Goal: Task Accomplishment & Management: Use online tool/utility

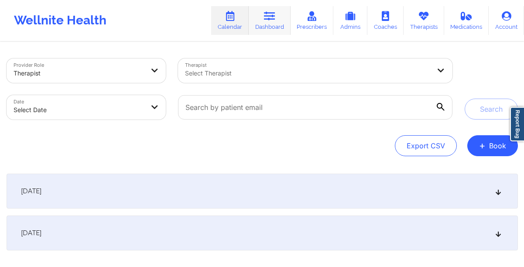
click at [262, 24] on link "Dashboard" at bounding box center [269, 20] width 42 height 29
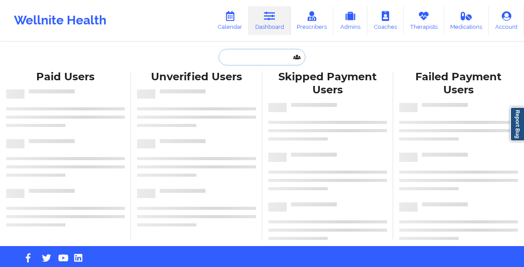
click at [253, 61] on input "text" at bounding box center [261, 57] width 86 height 17
paste input "[EMAIL_ADDRESS][DOMAIN_NAME]"
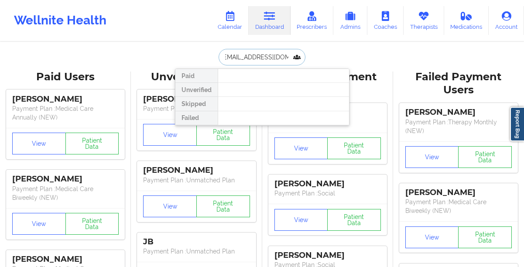
click at [247, 58] on input "[EMAIL_ADDRESS][DOMAIN_NAME]" at bounding box center [261, 57] width 86 height 17
type input "[PERSON_NAME]"
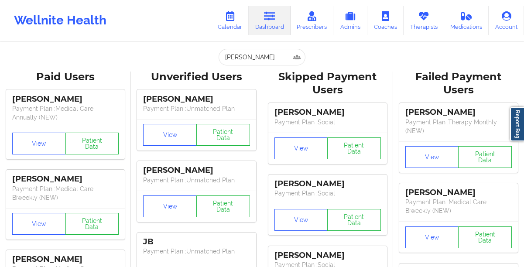
click at [420, 20] on icon at bounding box center [423, 16] width 11 height 10
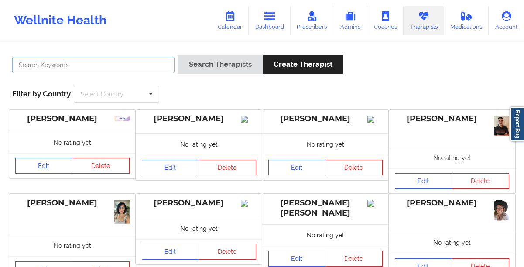
click at [52, 62] on input "text" at bounding box center [93, 65] width 162 height 17
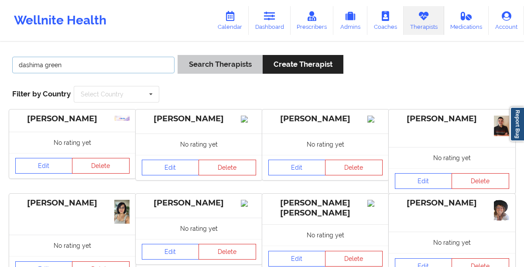
type input "dashima green"
click at [188, 66] on button "Search Therapists" at bounding box center [219, 64] width 85 height 19
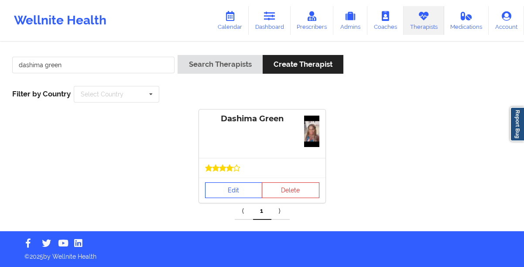
click at [218, 190] on link "Edit" at bounding box center [234, 190] width 58 height 16
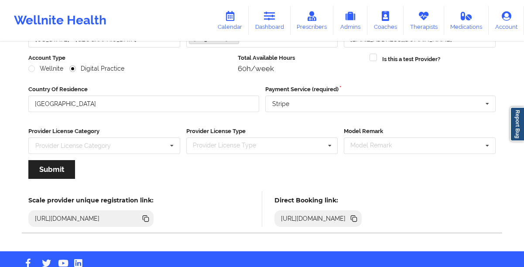
scroll to position [114, 0]
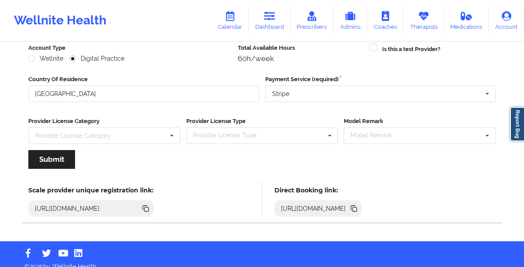
click at [357, 208] on icon at bounding box center [354, 209] width 4 height 4
click at [228, 21] on link "Calendar" at bounding box center [229, 20] width 37 height 29
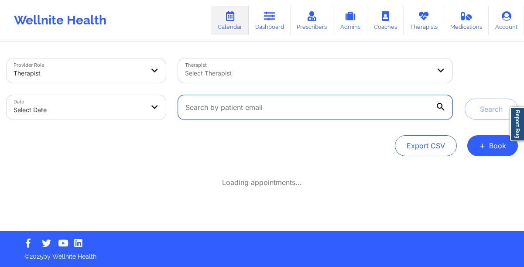
click at [275, 106] on input "text" at bounding box center [315, 107] width 274 height 24
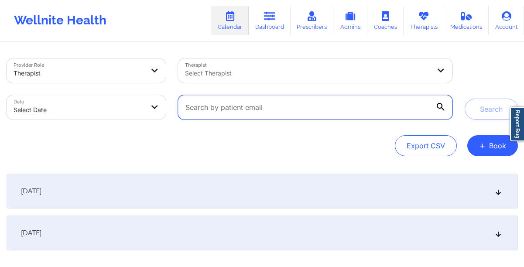
paste input "[EMAIL_ADDRESS][DOMAIN_NAME]"
type input "[EMAIL_ADDRESS][DOMAIN_NAME]"
click at [464, 99] on button "Search" at bounding box center [490, 109] width 53 height 21
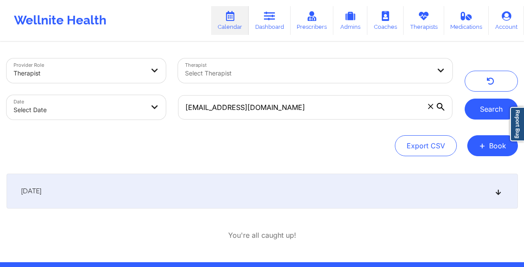
click at [495, 109] on button "Search" at bounding box center [490, 109] width 53 height 21
click at [495, 109] on button "submit" at bounding box center [490, 109] width 53 height 21
click at [291, 86] on div "Therapist Select Therapist" at bounding box center [315, 70] width 286 height 37
click at [270, 75] on div at bounding box center [307, 73] width 245 height 10
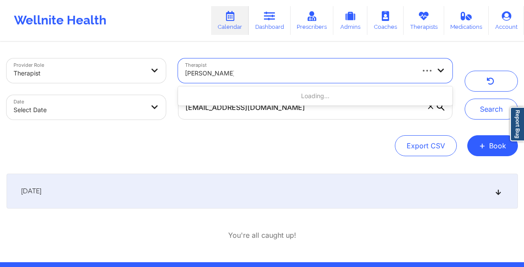
type input "[PERSON_NAME]"
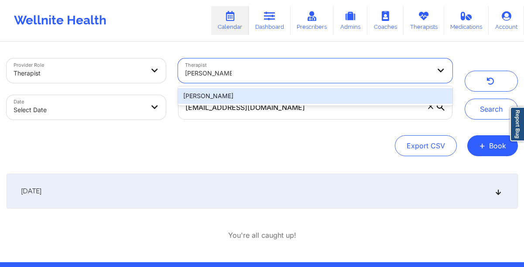
click at [263, 93] on div "[PERSON_NAME]" at bounding box center [315, 96] width 274 height 16
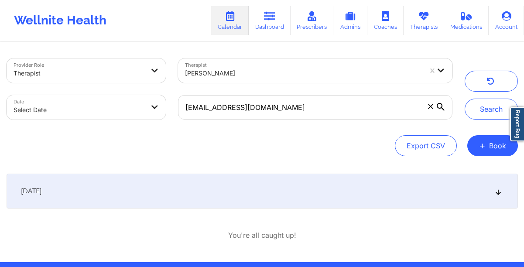
click at [427, 106] on span at bounding box center [430, 106] width 9 height 9
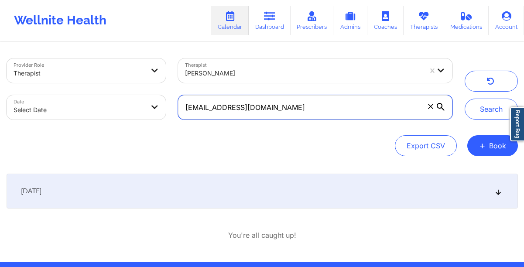
click at [427, 106] on input "[EMAIL_ADDRESS][DOMAIN_NAME]" at bounding box center [315, 107] width 274 height 24
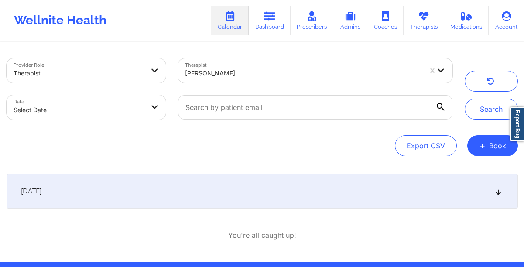
select select "2025-8"
select select "2025-9"
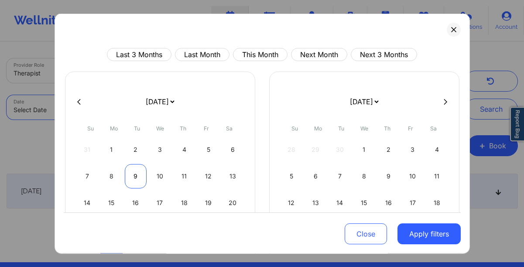
scroll to position [84, 0]
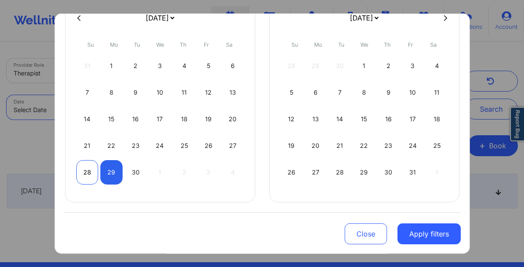
click at [88, 176] on div "28" at bounding box center [87, 172] width 22 height 24
select select "2025-8"
select select "2025-9"
select select "2025-8"
select select "2025-9"
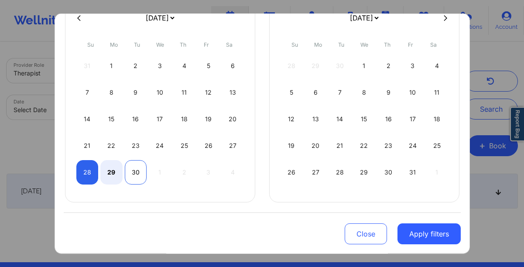
select select "2025-8"
select select "2025-9"
click at [131, 175] on div "30" at bounding box center [136, 172] width 22 height 24
select select "2025-8"
select select "2025-9"
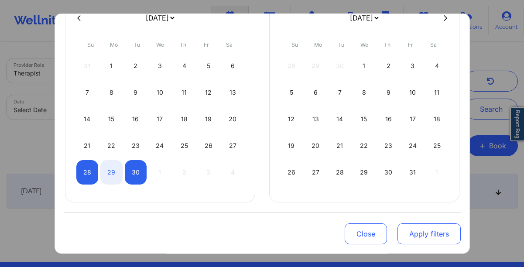
click at [408, 228] on button "Apply filters" at bounding box center [428, 233] width 63 height 21
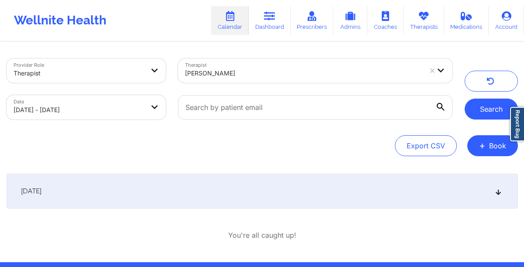
click at [493, 111] on button "Search" at bounding box center [490, 109] width 53 height 21
click at [247, 193] on div "[DATE]" at bounding box center [262, 191] width 511 height 35
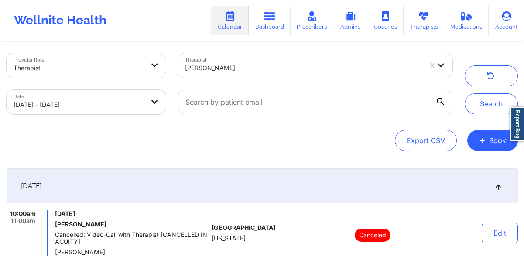
scroll to position [0, 0]
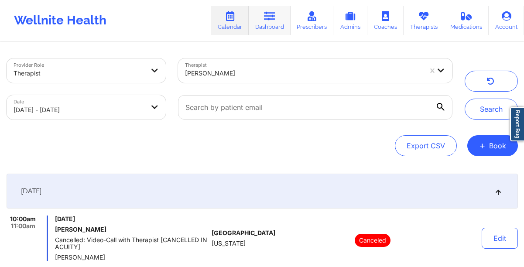
click at [266, 21] on link "Dashboard" at bounding box center [269, 20] width 42 height 29
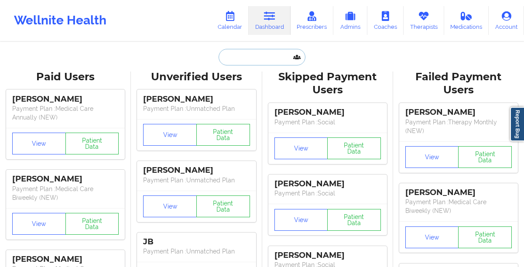
click at [231, 61] on input "text" at bounding box center [261, 57] width 86 height 17
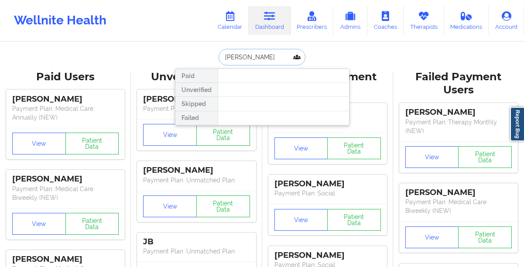
type input "[PERSON_NAME]"
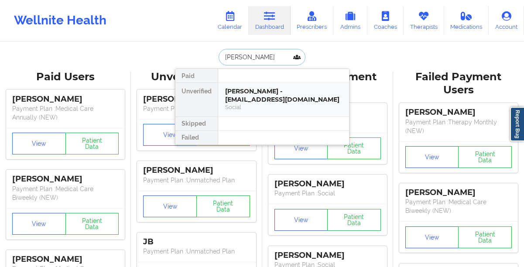
click at [239, 89] on div "[PERSON_NAME] - [EMAIL_ADDRESS][DOMAIN_NAME]" at bounding box center [283, 95] width 117 height 16
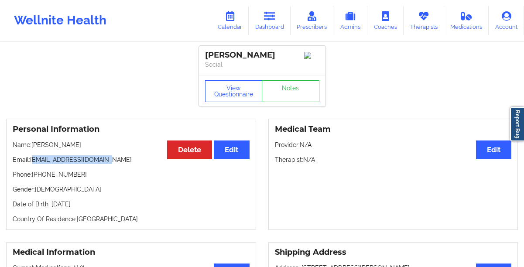
drag, startPoint x: 105, startPoint y: 163, endPoint x: 34, endPoint y: 162, distance: 71.1
click at [34, 162] on p "Email: [EMAIL_ADDRESS][DOMAIN_NAME]" at bounding box center [131, 159] width 237 height 9
copy p "[EMAIL_ADDRESS][DOMAIN_NAME]"
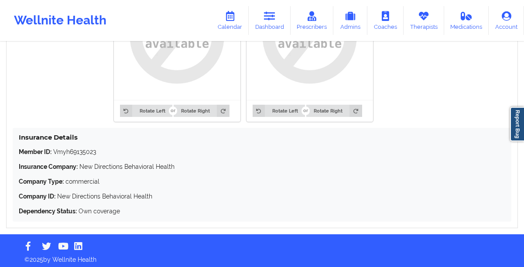
scroll to position [746, 0]
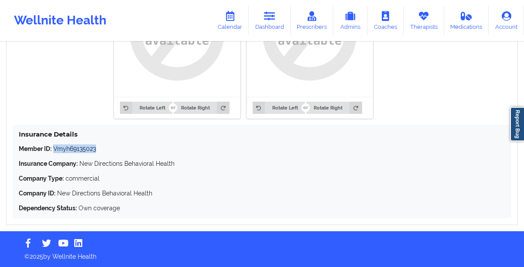
drag, startPoint x: 97, startPoint y: 150, endPoint x: 55, endPoint y: 148, distance: 41.5
click at [55, 148] on p "Member ID: Vmyh69135023" at bounding box center [262, 148] width 486 height 9
copy p "Vmyh69135023"
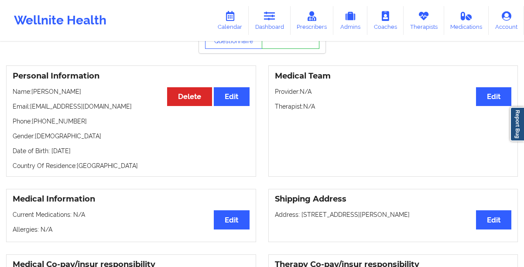
scroll to position [53, 0]
drag, startPoint x: 120, startPoint y: 150, endPoint x: 47, endPoint y: 149, distance: 73.2
click at [47, 149] on div "Personal Information Edit Delete Name: [PERSON_NAME] Email: [EMAIL_ADDRESS][DOM…" at bounding box center [131, 121] width 250 height 111
drag, startPoint x: 112, startPoint y: 152, endPoint x: 49, endPoint y: 153, distance: 63.2
click at [49, 153] on p "Date of Birth: [DEMOGRAPHIC_DATA]" at bounding box center [131, 151] width 237 height 9
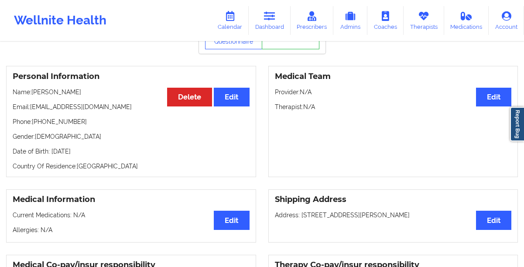
copy p "[DATE]"
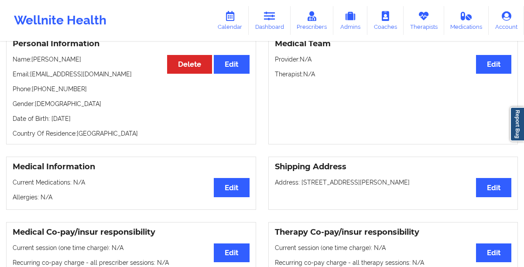
scroll to position [0, 0]
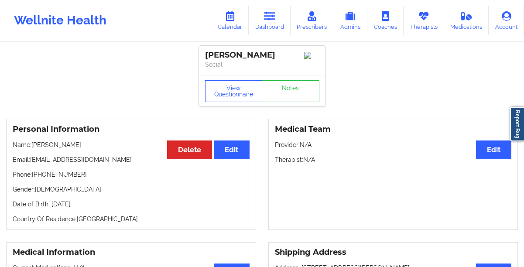
drag, startPoint x: 126, startPoint y: 142, endPoint x: 33, endPoint y: 140, distance: 93.3
click at [33, 140] on div "Personal Information Edit Delete Name: [PERSON_NAME] Email: [EMAIL_ADDRESS][DOM…" at bounding box center [131, 174] width 250 height 111
drag, startPoint x: 80, startPoint y: 146, endPoint x: 34, endPoint y: 148, distance: 45.9
click at [34, 148] on p "Name: [PERSON_NAME]" at bounding box center [131, 144] width 237 height 9
copy p "[PERSON_NAME]"
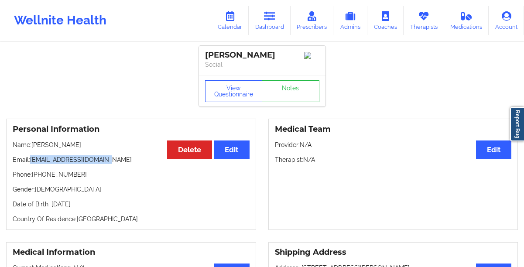
drag, startPoint x: 114, startPoint y: 164, endPoint x: 30, endPoint y: 166, distance: 84.2
click at [30, 164] on p "Email: [EMAIL_ADDRESS][DOMAIN_NAME]" at bounding box center [131, 159] width 237 height 9
copy p "[EMAIL_ADDRESS][DOMAIN_NAME]"
click at [235, 17] on icon at bounding box center [229, 16] width 11 height 10
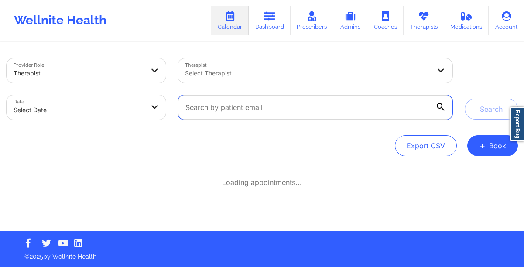
click at [236, 109] on input "text" at bounding box center [315, 107] width 274 height 24
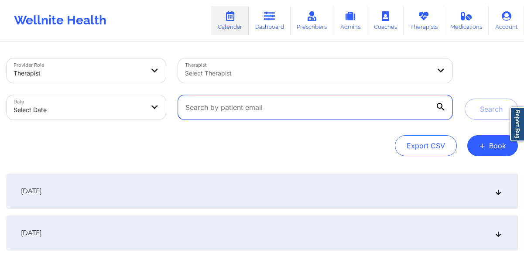
paste input "[EMAIL_ADDRESS][DOMAIN_NAME]"
type input "[EMAIL_ADDRESS][DOMAIN_NAME]"
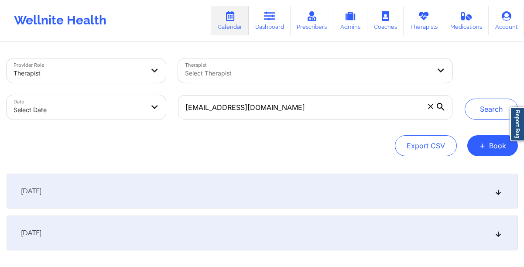
click at [441, 106] on icon at bounding box center [440, 107] width 8 height 8
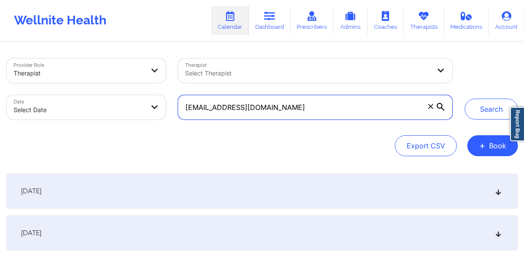
click at [441, 106] on input "[EMAIL_ADDRESS][DOMAIN_NAME]" at bounding box center [315, 107] width 274 height 24
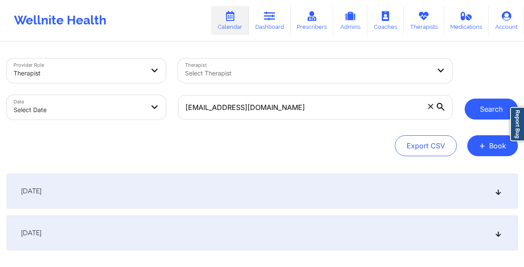
click at [477, 113] on button "Search" at bounding box center [490, 109] width 53 height 21
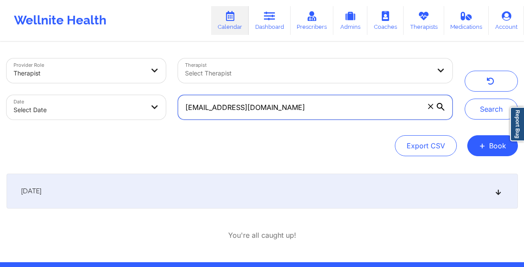
click at [319, 113] on input "[EMAIL_ADDRESS][DOMAIN_NAME]" at bounding box center [315, 107] width 274 height 24
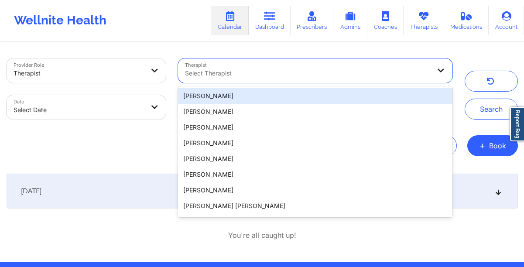
click at [289, 79] on div "Select Therapist" at bounding box center [304, 70] width 253 height 24
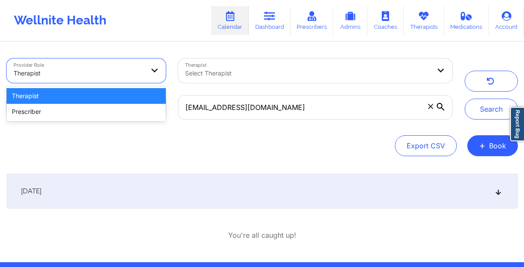
click at [150, 74] on div at bounding box center [155, 70] width 10 height 9
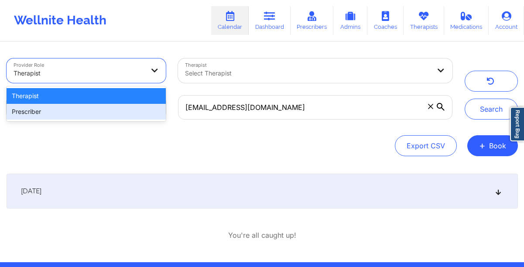
click at [134, 108] on div "Prescriber" at bounding box center [87, 112] width 160 height 16
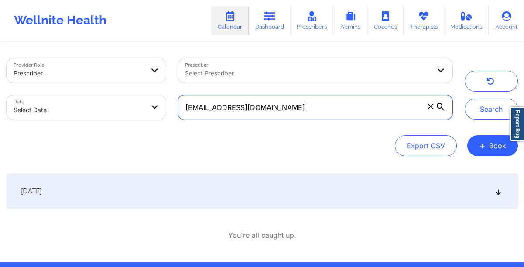
drag, startPoint x: 291, startPoint y: 110, endPoint x: 150, endPoint y: 112, distance: 140.4
click at [150, 112] on div "Provider Role Prescriber Prescriber Select Prescriber Date Select Date [EMAIL_A…" at bounding box center [229, 88] width 458 height 73
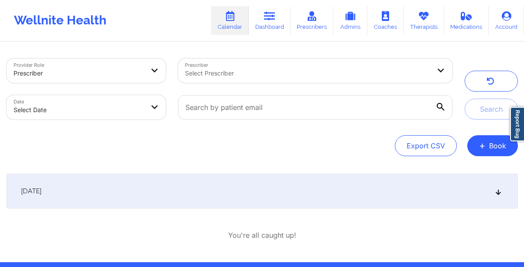
click at [198, 70] on div at bounding box center [307, 73] width 245 height 10
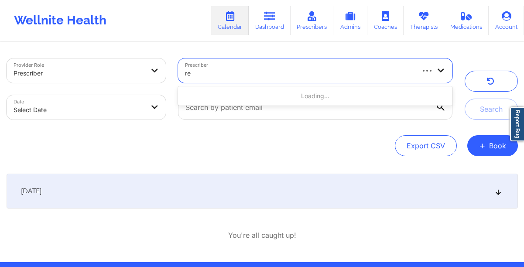
type input "r"
type input "c [PERSON_NAME]"
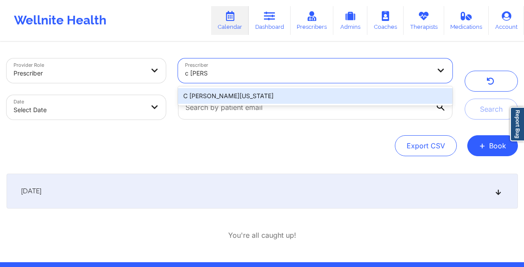
click at [266, 97] on div "C [PERSON_NAME][US_STATE]" at bounding box center [315, 96] width 274 height 16
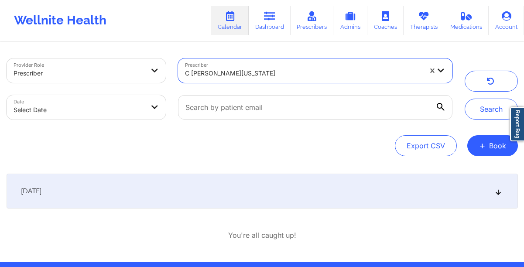
select select "2025-8"
select select "2025-9"
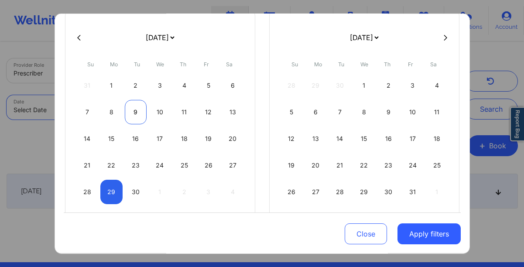
scroll to position [84, 0]
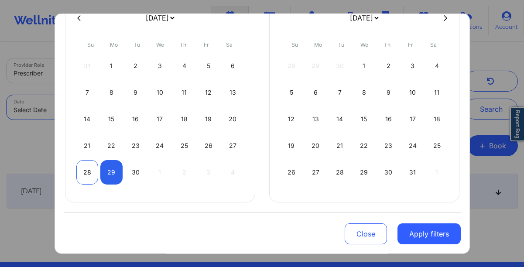
click at [76, 170] on div "28" at bounding box center [87, 172] width 22 height 24
select select "2025-8"
select select "2025-9"
select select "2025-8"
select select "2025-9"
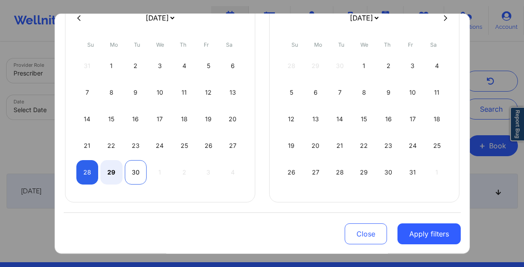
select select "2025-8"
select select "2025-9"
click at [130, 171] on div "30" at bounding box center [136, 172] width 22 height 24
select select "2025-8"
select select "2025-9"
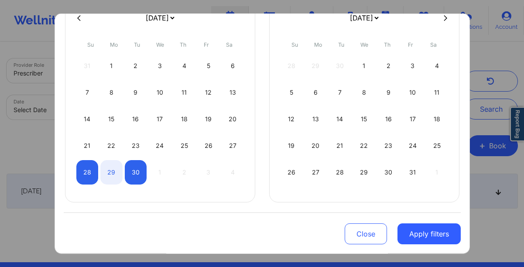
click at [158, 173] on div "28 29 30 1 2 3 4" at bounding box center [159, 172] width 167 height 24
click at [363, 67] on div "1" at bounding box center [364, 66] width 22 height 24
select select "2025-9"
select select "2025-10"
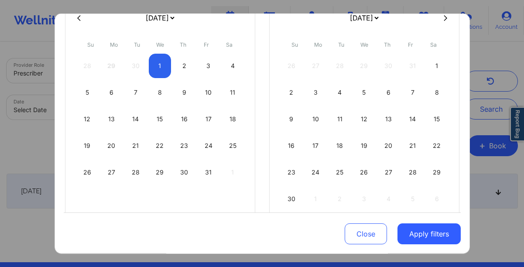
select select "2025-9"
select select "2025-10"
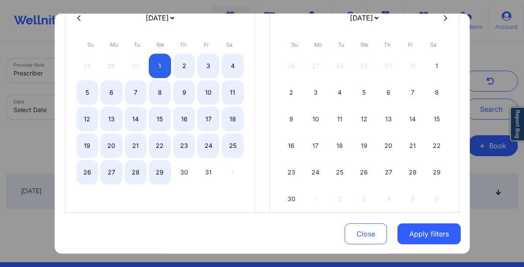
click at [80, 21] on div at bounding box center [262, 17] width 397 height 13
click at [77, 17] on icon at bounding box center [78, 17] width 3 height 7
select select "2025-8"
select select "2025-9"
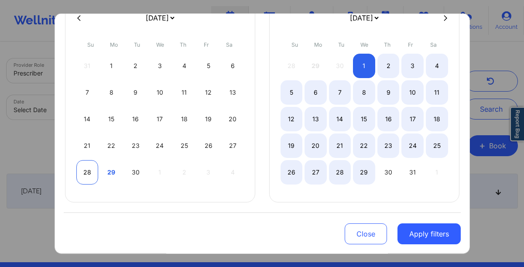
select select "2025-8"
select select "2025-9"
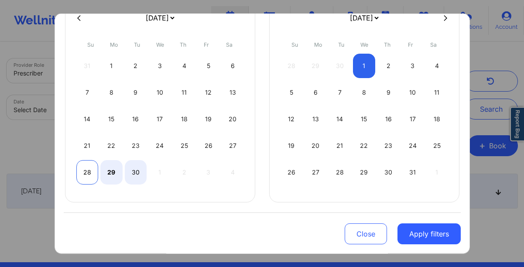
click at [84, 175] on div "28" at bounding box center [87, 172] width 22 height 24
select select "2025-8"
select select "2025-9"
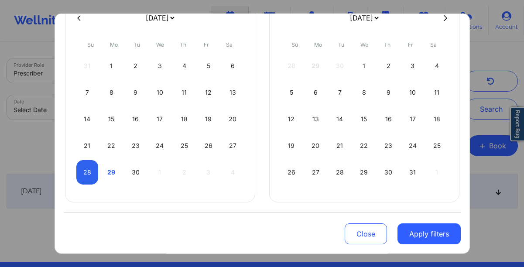
select select "2025-8"
select select "2025-9"
select select "2025-8"
select select "2025-9"
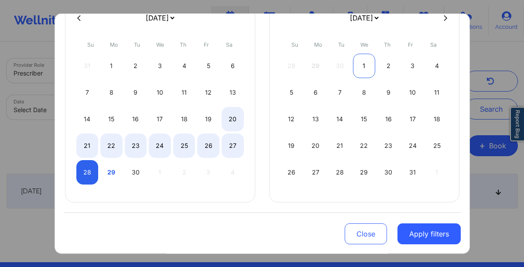
select select "2025-8"
select select "2025-9"
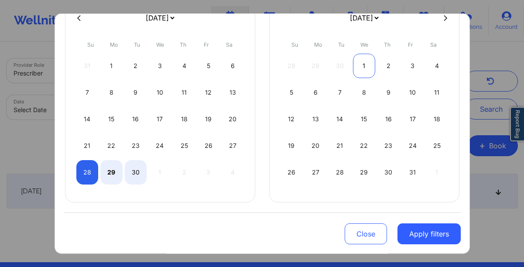
click at [358, 68] on div "1" at bounding box center [364, 66] width 22 height 24
select select "2025-8"
select select "2025-9"
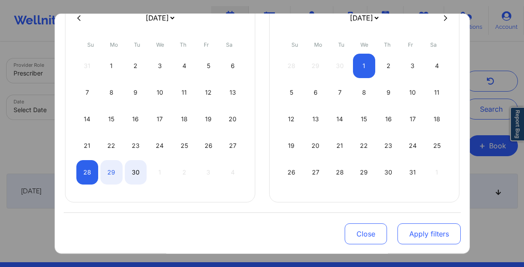
click at [414, 238] on button "Apply filters" at bounding box center [428, 233] width 63 height 21
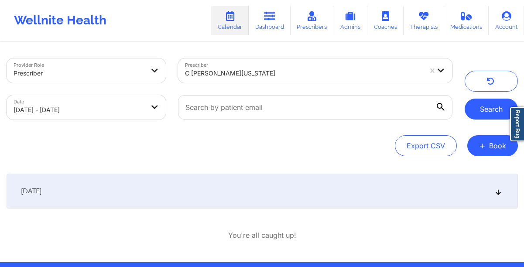
click at [481, 116] on button "Search" at bounding box center [490, 109] width 53 height 21
click at [236, 188] on div "[DATE]" at bounding box center [262, 191] width 511 height 35
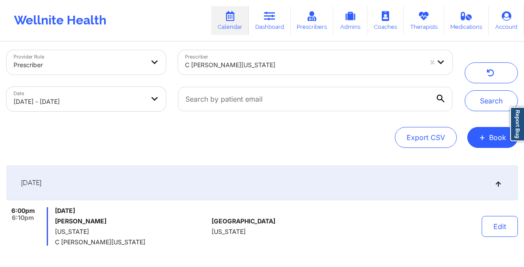
scroll to position [8, 0]
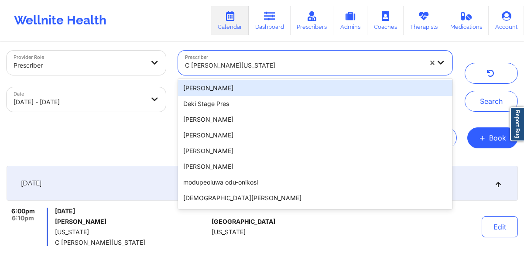
drag, startPoint x: 302, startPoint y: 62, endPoint x: 205, endPoint y: 65, distance: 97.3
click at [205, 65] on div at bounding box center [303, 65] width 237 height 10
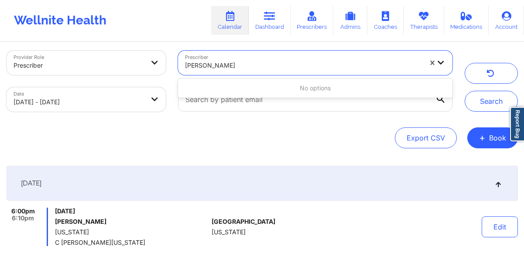
type input "[PERSON_NAME]"
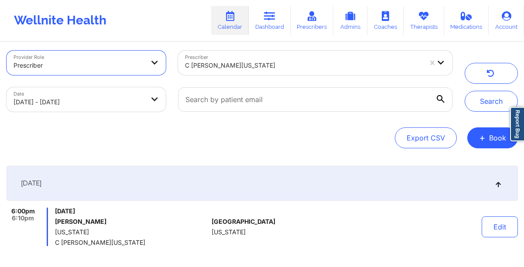
click at [157, 62] on icon at bounding box center [154, 61] width 9 height 7
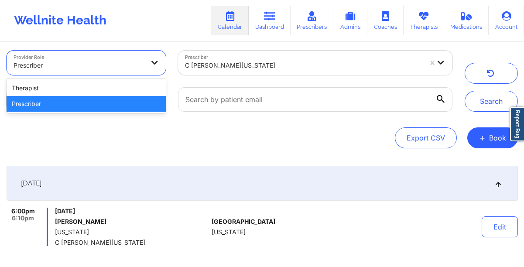
click at [157, 62] on icon at bounding box center [154, 61] width 9 height 7
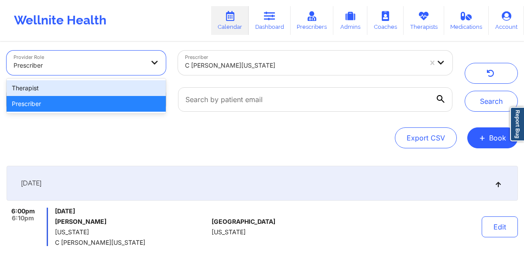
click at [132, 88] on div "Therapist" at bounding box center [87, 88] width 160 height 16
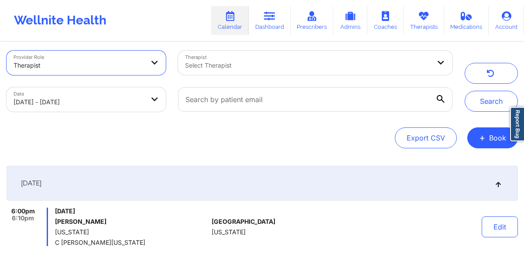
click at [298, 72] on div "Select Therapist" at bounding box center [304, 63] width 253 height 24
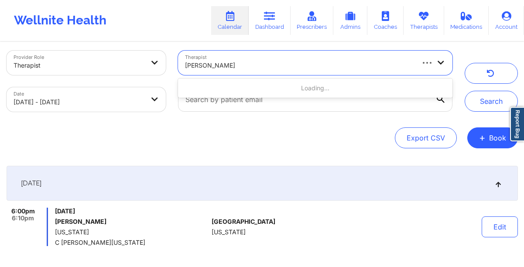
type input "[PERSON_NAME]"
click at [327, 157] on div "Provider Role Therapist Therapist Use Up and Down to choose options, press Ente…" at bounding box center [261, 167] width 523 height 265
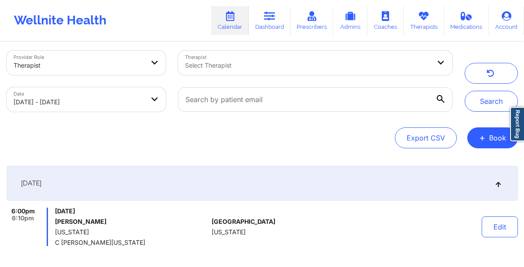
click at [340, 75] on div "Therapist Select Therapist" at bounding box center [315, 62] width 286 height 37
click at [312, 62] on div at bounding box center [307, 65] width 245 height 10
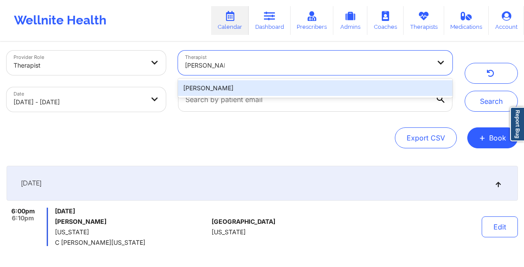
type input "[PERSON_NAME]"
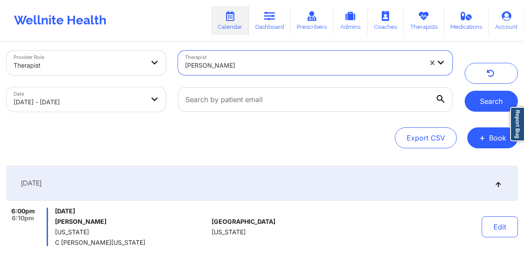
click at [487, 103] on button "Search" at bounding box center [490, 101] width 53 height 21
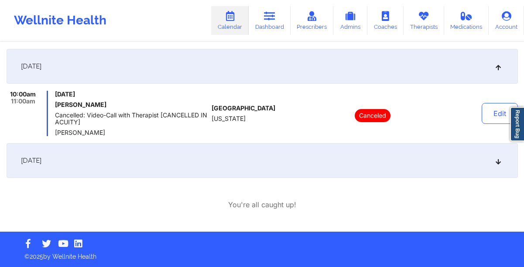
scroll to position [0, 0]
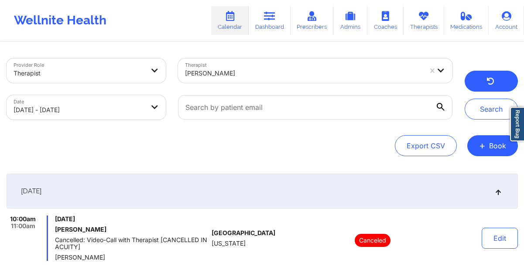
click at [489, 79] on icon "button" at bounding box center [490, 82] width 8 height 7
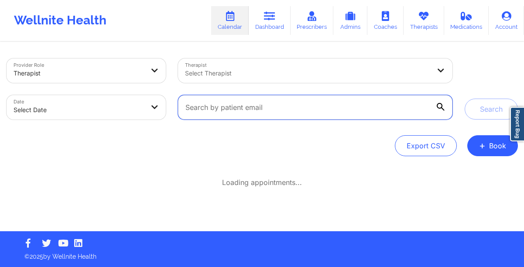
click at [361, 110] on input "text" at bounding box center [315, 107] width 274 height 24
paste input "[EMAIL_ADDRESS][DOMAIN_NAME]"
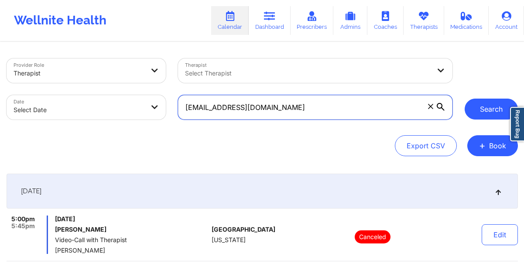
type input "[EMAIL_ADDRESS][DOMAIN_NAME]"
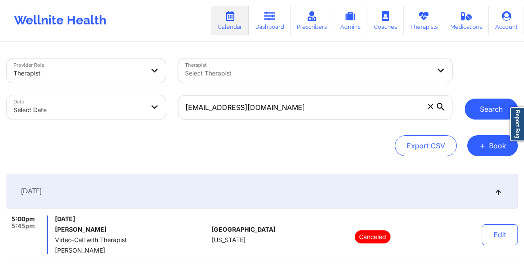
click at [492, 110] on button "Search" at bounding box center [490, 109] width 53 height 21
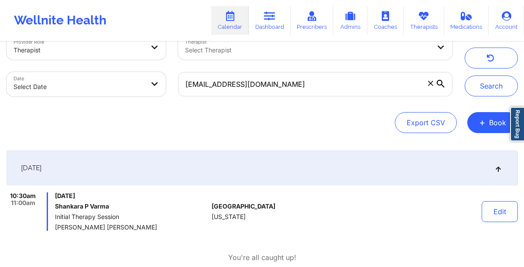
scroll to position [26, 0]
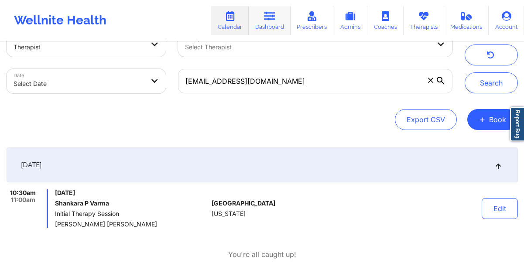
click at [274, 24] on link "Dashboard" at bounding box center [269, 20] width 42 height 29
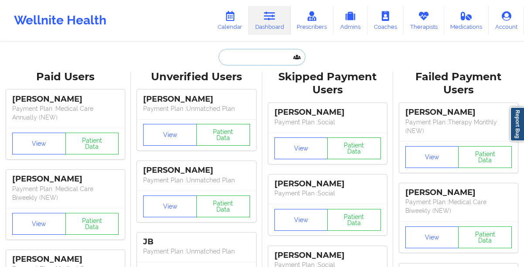
click at [233, 62] on input "text" at bounding box center [261, 57] width 86 height 17
paste input "[EMAIL_ADDRESS][DOMAIN_NAME]"
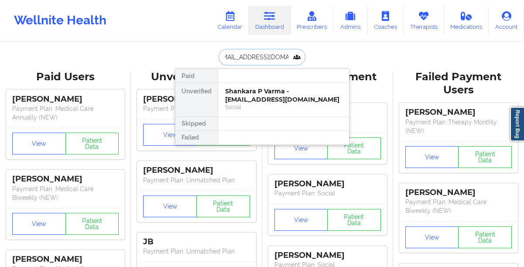
type input "[EMAIL_ADDRESS][DOMAIN_NAME]"
click at [227, 96] on div "Shankara P Varma - [EMAIL_ADDRESS][DOMAIN_NAME]" at bounding box center [283, 95] width 117 height 16
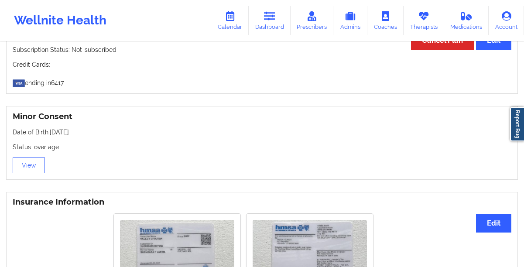
scroll to position [239, 0]
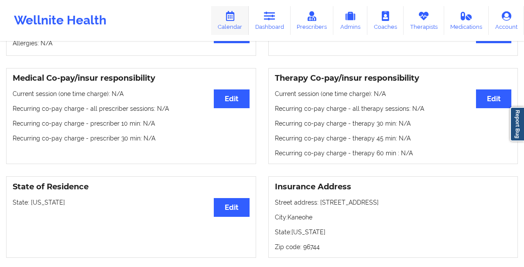
click at [236, 24] on link "Calendar" at bounding box center [229, 20] width 37 height 29
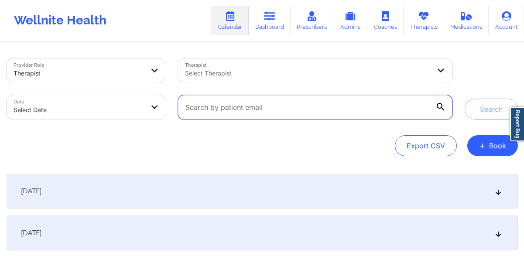
click at [224, 111] on input "text" at bounding box center [315, 107] width 274 height 24
paste input "[EMAIL_ADDRESS][DOMAIN_NAME]"
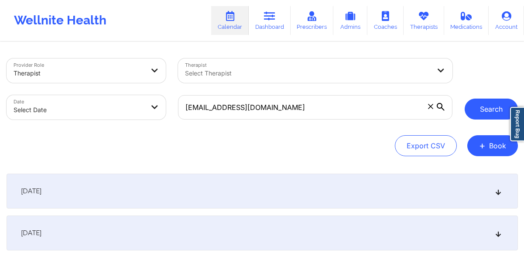
click at [477, 99] on button "Search" at bounding box center [490, 109] width 53 height 21
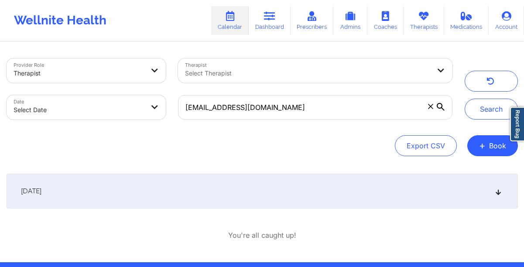
click at [236, 208] on div "[DATE] 10:30am 11:00am [DATE] [PERSON_NAME] Initial Therapy Session [PERSON_NAM…" at bounding box center [262, 207] width 511 height 67
click at [213, 197] on div "[DATE]" at bounding box center [262, 191] width 511 height 35
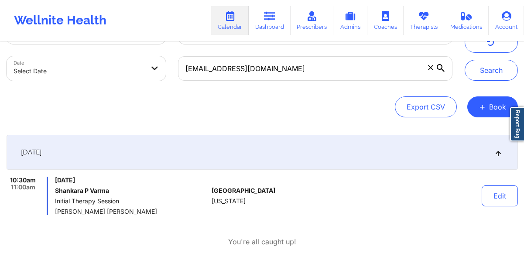
scroll to position [45, 0]
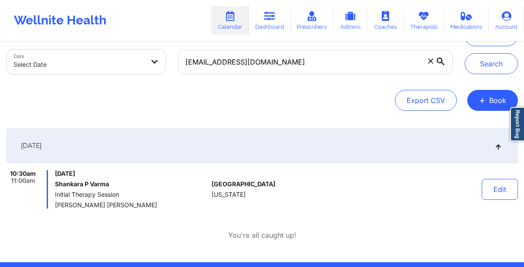
drag, startPoint x: 148, startPoint y: 176, endPoint x: 84, endPoint y: 177, distance: 63.7
click at [84, 177] on span "[DATE]" at bounding box center [131, 173] width 153 height 7
copy span "[DATE]"
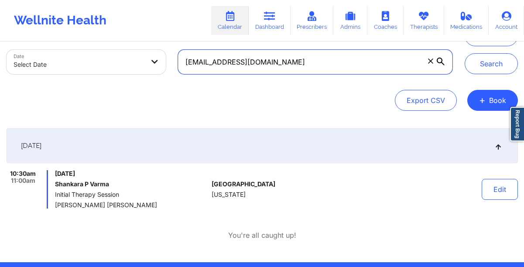
click at [282, 61] on input "[EMAIL_ADDRESS][DOMAIN_NAME]" at bounding box center [315, 62] width 274 height 24
paste input "torimccardell03"
type input "[EMAIL_ADDRESS][DOMAIN_NAME]"
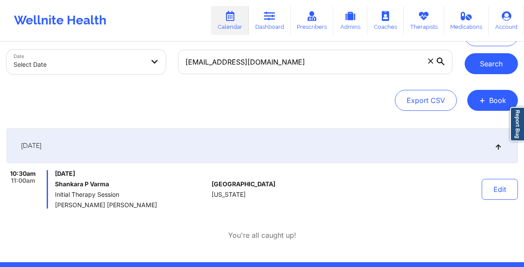
click at [490, 68] on button "Search" at bounding box center [490, 63] width 53 height 21
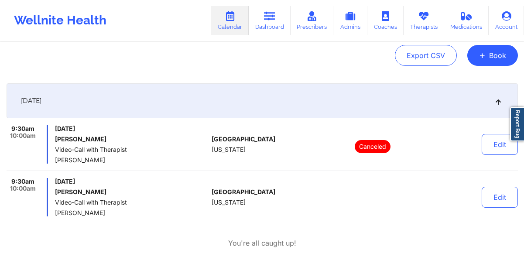
scroll to position [93, 0]
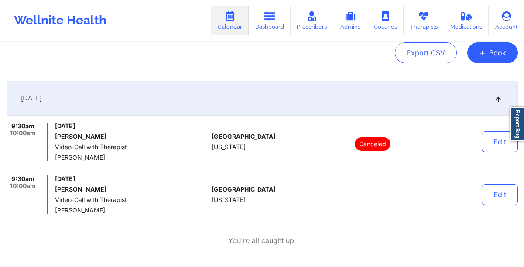
drag, startPoint x: 117, startPoint y: 208, endPoint x: 57, endPoint y: 211, distance: 60.7
click at [57, 211] on span "[PERSON_NAME]" at bounding box center [131, 210] width 153 height 7
copy span "[PERSON_NAME]"
drag, startPoint x: 155, startPoint y: 180, endPoint x: 54, endPoint y: 178, distance: 100.3
click at [54, 178] on div "9:30am 10:00am [DATE] [PERSON_NAME] Video-Call with Therapist [PERSON_NAME]" at bounding box center [108, 194] width 202 height 38
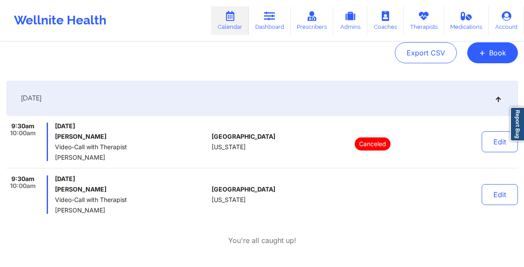
copy span "[DATE]"
click at [158, 184] on div "[DATE] [PERSON_NAME] Video-Call with Therapist [PERSON_NAME]" at bounding box center [131, 194] width 153 height 38
drag, startPoint x: 158, startPoint y: 179, endPoint x: 85, endPoint y: 182, distance: 73.3
click at [85, 182] on span "[DATE]" at bounding box center [131, 178] width 153 height 7
copy span "[DATE]"
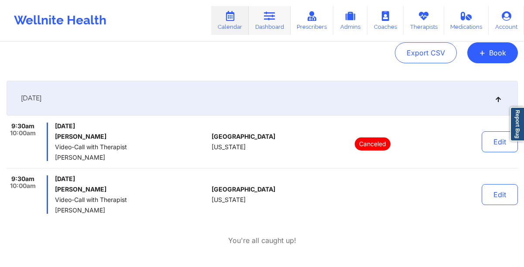
click at [262, 21] on link "Dashboard" at bounding box center [269, 20] width 42 height 29
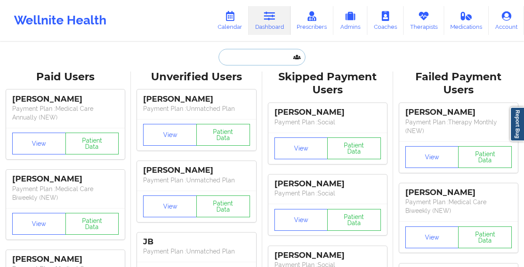
click at [227, 61] on input "text" at bounding box center [261, 57] width 86 height 17
paste input "[PERSON_NAME]"
type input "[PERSON_NAME]"
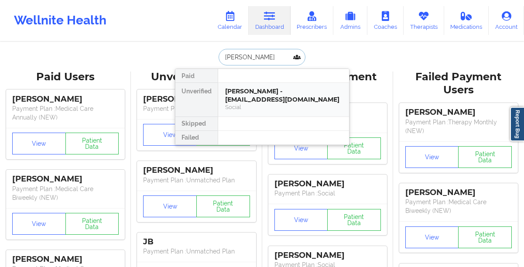
click at [250, 97] on div "[PERSON_NAME] - [EMAIL_ADDRESS][DOMAIN_NAME]" at bounding box center [283, 95] width 117 height 16
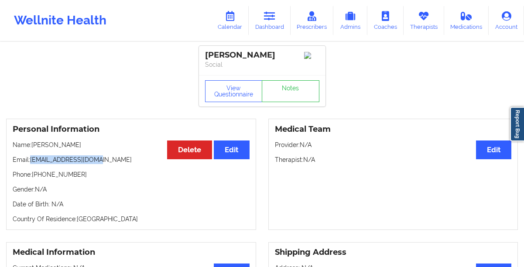
drag, startPoint x: 99, startPoint y: 164, endPoint x: 32, endPoint y: 162, distance: 67.2
click at [32, 162] on p "Email: [EMAIL_ADDRESS][DOMAIN_NAME]" at bounding box center [131, 159] width 237 height 9
copy p "[EMAIL_ADDRESS][DOMAIN_NAME]"
click at [234, 16] on icon at bounding box center [229, 16] width 11 height 10
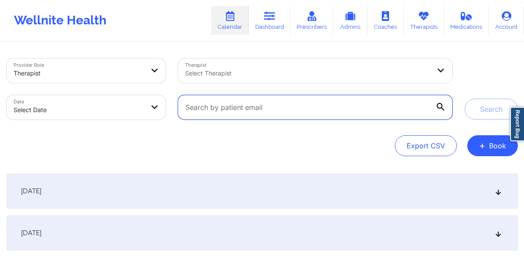
click at [255, 103] on input "text" at bounding box center [315, 107] width 274 height 24
paste input "[EMAIL_ADDRESS][DOMAIN_NAME]"
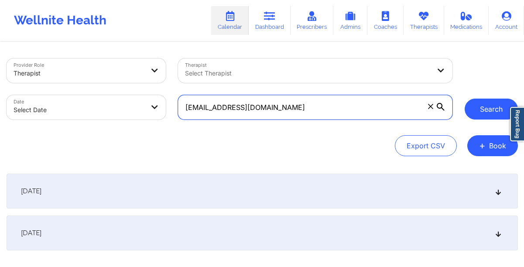
type input "[EMAIL_ADDRESS][DOMAIN_NAME]"
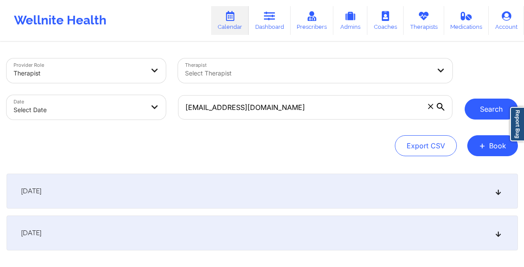
click at [495, 109] on button "Search" at bounding box center [490, 109] width 53 height 21
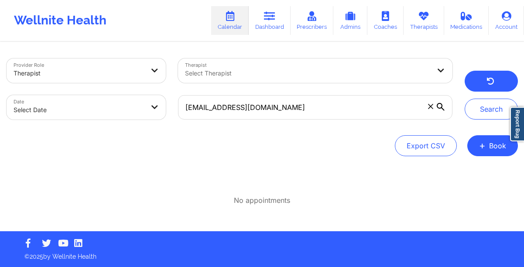
click at [497, 80] on button "button" at bounding box center [490, 81] width 53 height 21
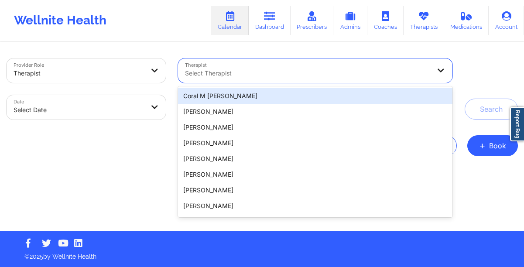
click at [342, 67] on div "Select Therapist" at bounding box center [304, 70] width 253 height 24
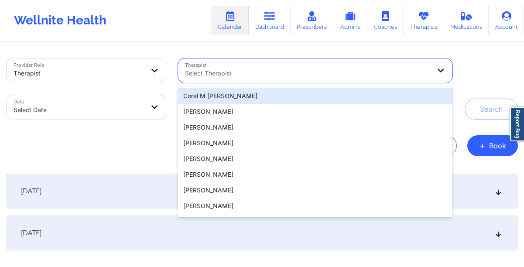
paste input "[PERSON_NAME]"
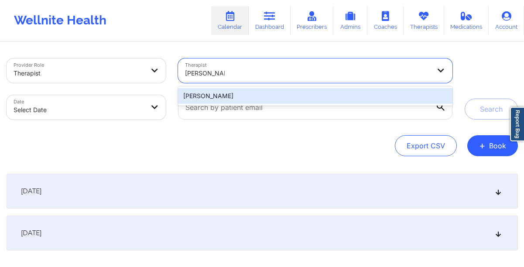
type input "[PERSON_NAME]"
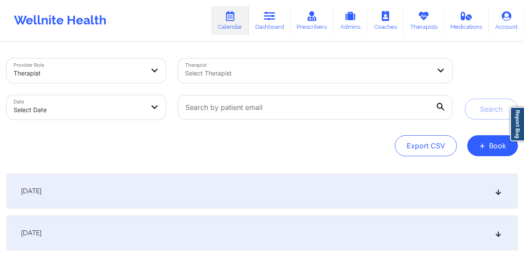
click at [213, 144] on div "Export CSV + Book" at bounding box center [262, 145] width 511 height 21
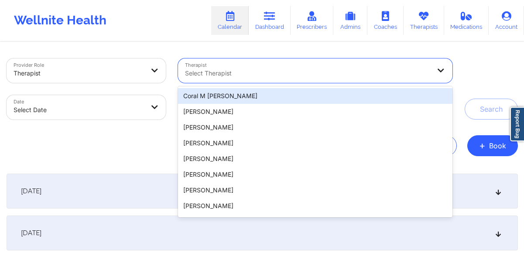
click at [210, 77] on div at bounding box center [307, 73] width 245 height 10
paste input "[PERSON_NAME]"
type input "[PERSON_NAME]"
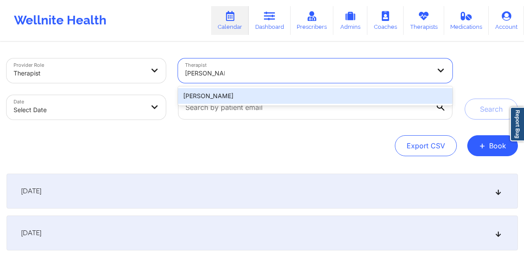
click at [213, 96] on div "[PERSON_NAME]" at bounding box center [315, 96] width 274 height 16
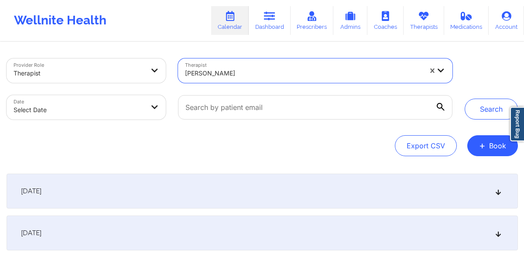
select select "2025-8"
select select "2025-9"
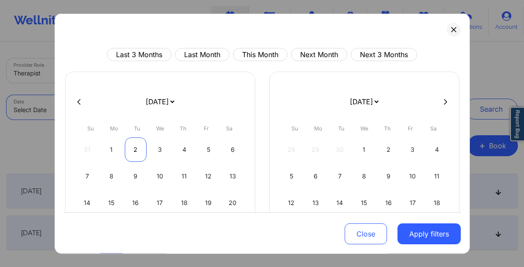
scroll to position [84, 0]
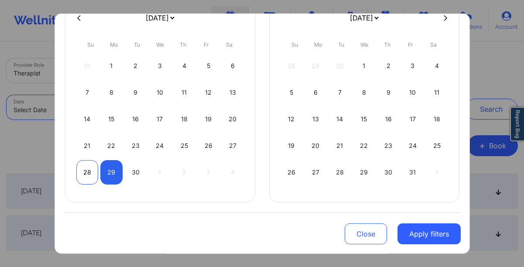
click at [90, 170] on div "28" at bounding box center [87, 172] width 22 height 24
select select "2025-8"
select select "2025-9"
select select "2025-8"
select select "2025-9"
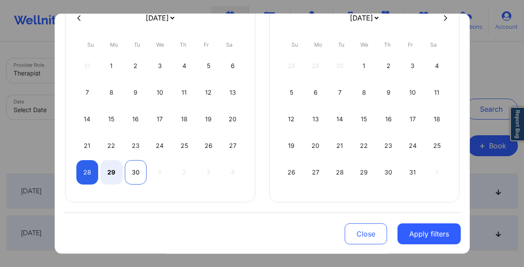
select select "2025-8"
select select "2025-9"
click at [131, 176] on div "30" at bounding box center [136, 172] width 22 height 24
select select "2025-8"
select select "2025-9"
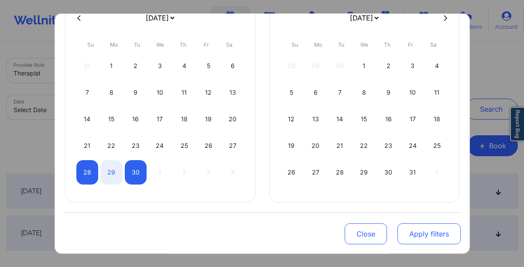
click at [414, 236] on button "Apply filters" at bounding box center [428, 233] width 63 height 21
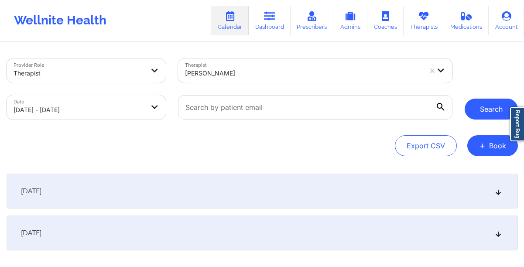
click at [483, 117] on button "Search" at bounding box center [490, 109] width 53 height 21
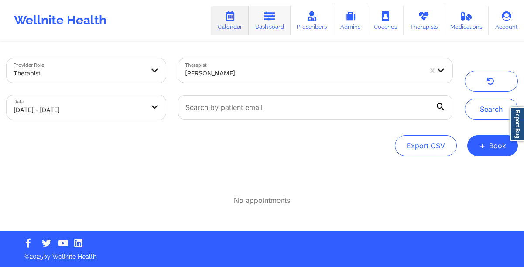
click at [259, 26] on link "Dashboard" at bounding box center [269, 20] width 42 height 29
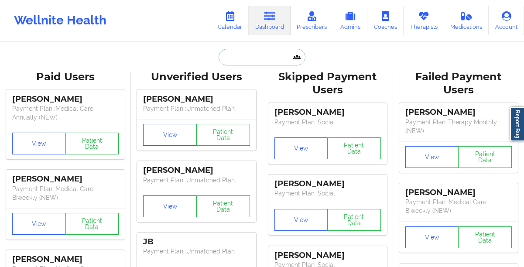
click at [249, 62] on input "text" at bounding box center [261, 57] width 86 height 17
paste input "[EMAIL_ADDRESS][DOMAIN_NAME]"
type input "[EMAIL_ADDRESS][DOMAIN_NAME]"
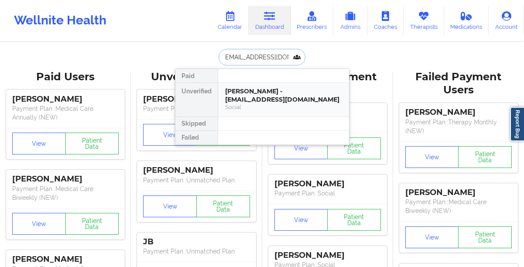
click at [232, 100] on div "[PERSON_NAME] - [EMAIL_ADDRESS][DOMAIN_NAME]" at bounding box center [283, 95] width 117 height 16
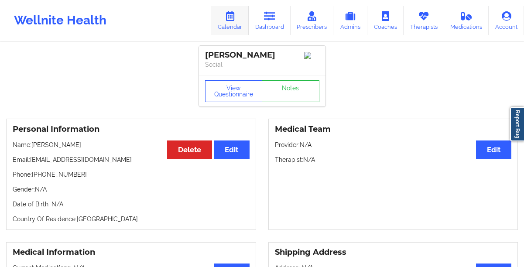
click at [228, 21] on link "Calendar" at bounding box center [229, 20] width 37 height 29
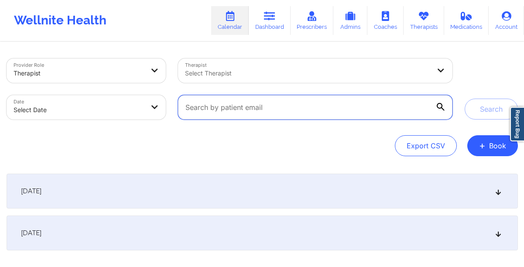
click at [245, 115] on input "text" at bounding box center [315, 107] width 274 height 24
paste input "[EMAIL_ADDRESS][DOMAIN_NAME]"
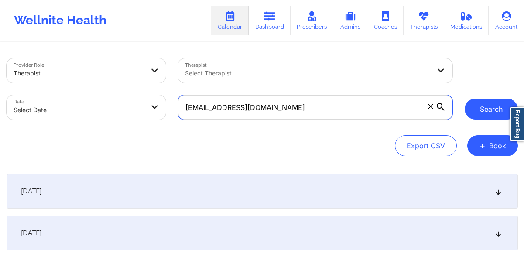
type input "[EMAIL_ADDRESS][DOMAIN_NAME]"
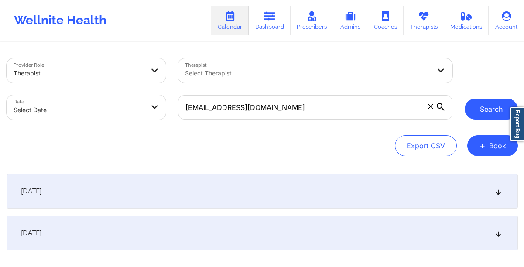
click at [485, 109] on button "Search" at bounding box center [490, 109] width 53 height 21
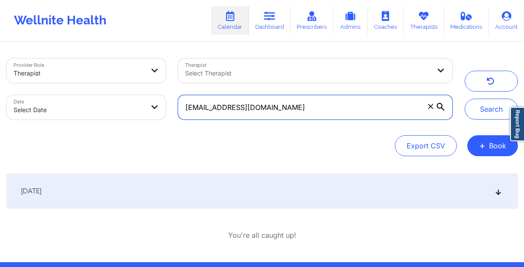
click at [200, 110] on input "[EMAIL_ADDRESS][DOMAIN_NAME]" at bounding box center [315, 107] width 274 height 24
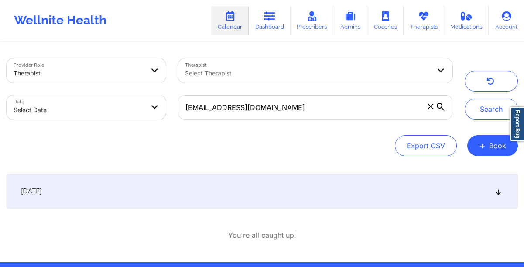
select select "2025-8"
select select "2025-9"
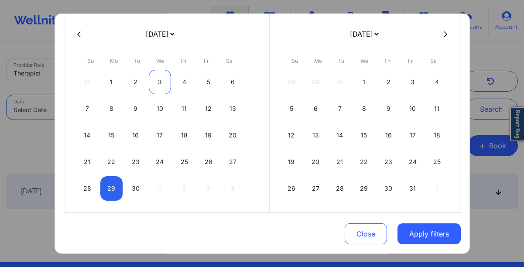
scroll to position [84, 0]
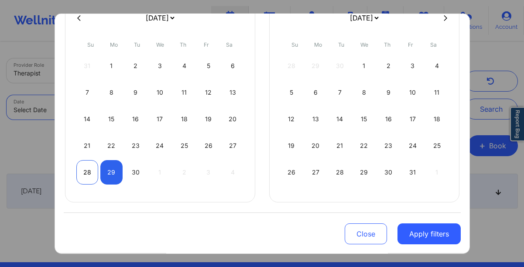
click at [91, 177] on div "28" at bounding box center [87, 172] width 22 height 24
select select "2025-8"
select select "2025-9"
select select "2025-8"
select select "2025-9"
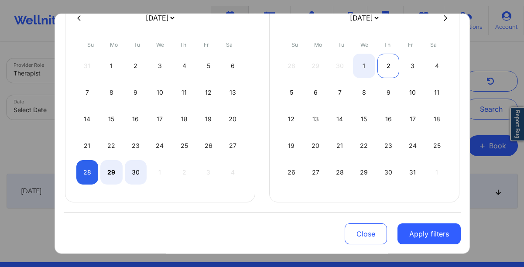
select select "2025-8"
select select "2025-9"
click at [365, 67] on div "1" at bounding box center [364, 66] width 22 height 24
select select "2025-8"
select select "2025-9"
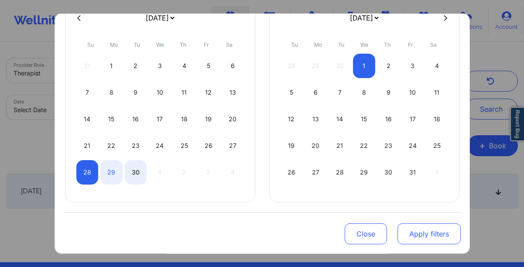
click at [420, 236] on button "Apply filters" at bounding box center [428, 233] width 63 height 21
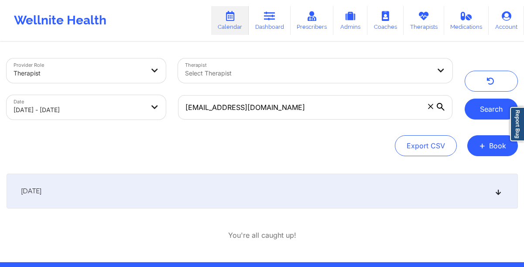
click at [477, 113] on button "Search" at bounding box center [490, 109] width 53 height 21
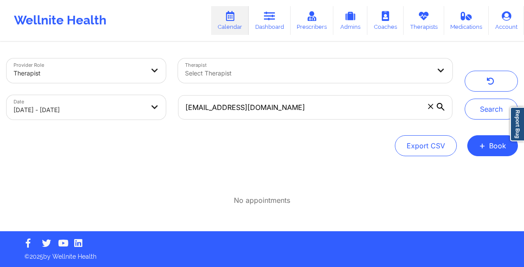
click at [429, 109] on icon at bounding box center [430, 106] width 5 height 5
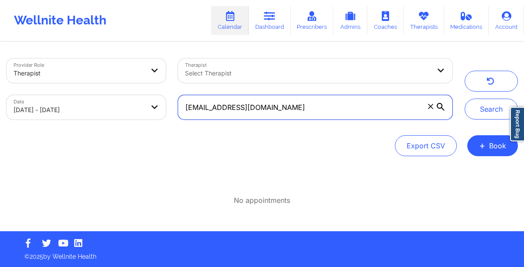
click at [429, 109] on input "[EMAIL_ADDRESS][DOMAIN_NAME]" at bounding box center [315, 107] width 274 height 24
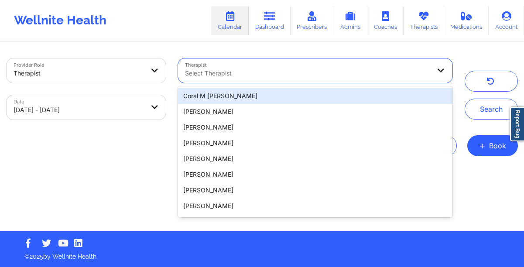
click at [303, 76] on div at bounding box center [307, 73] width 245 height 10
paste input "abrina [PERSON_NAME]"
type input "abrina [PERSON_NAME]"
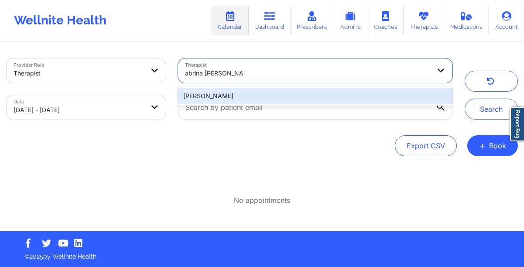
click at [293, 95] on div "[PERSON_NAME]" at bounding box center [315, 96] width 274 height 16
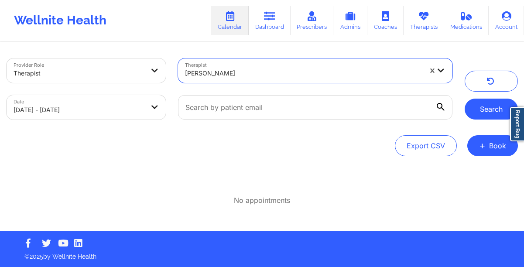
click at [497, 112] on button "Search" at bounding box center [490, 109] width 53 height 21
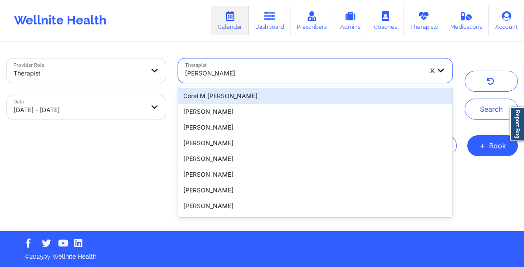
click at [345, 78] on div at bounding box center [303, 73] width 237 height 10
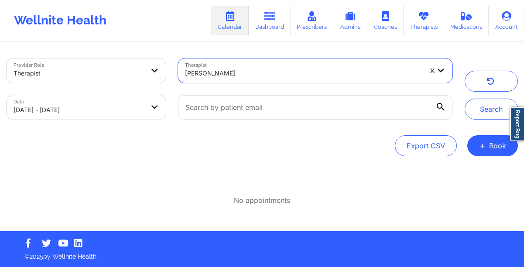
click at [330, 76] on div at bounding box center [303, 73] width 237 height 10
type input "byirt"
click at [492, 89] on button "button" at bounding box center [490, 81] width 53 height 21
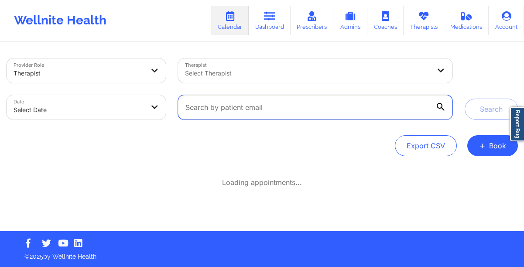
click at [292, 112] on input "text" at bounding box center [315, 107] width 274 height 24
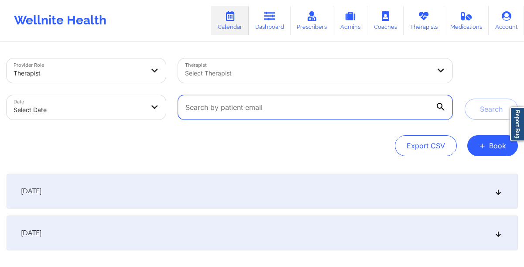
paste input "[EMAIL_ADDRESS][DOMAIN_NAME]"
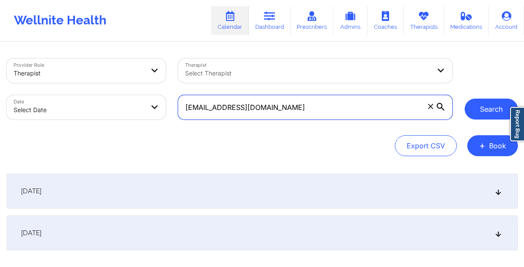
type input "[EMAIL_ADDRESS][DOMAIN_NAME]"
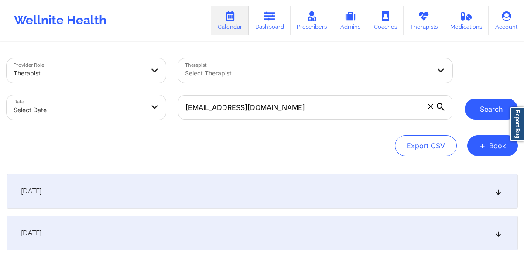
click at [477, 111] on button "Search" at bounding box center [490, 109] width 53 height 21
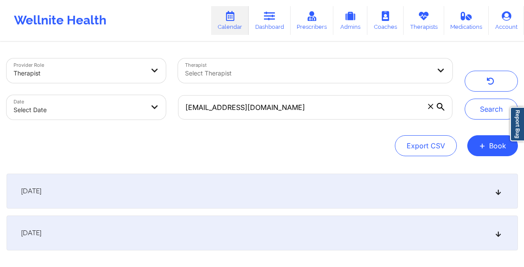
click at [287, 201] on div "[DATE]" at bounding box center [262, 191] width 511 height 35
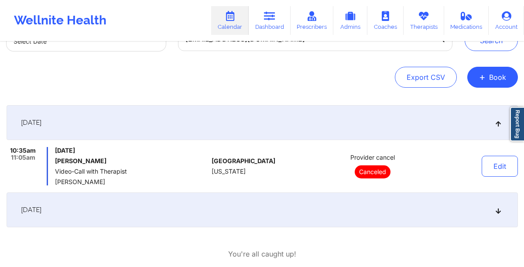
scroll to position [118, 0]
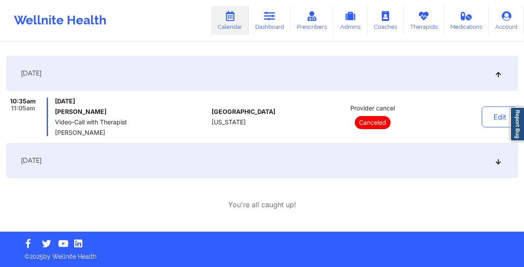
click at [238, 163] on div "[DATE]" at bounding box center [262, 160] width 511 height 35
